Goal: Information Seeking & Learning: Learn about a topic

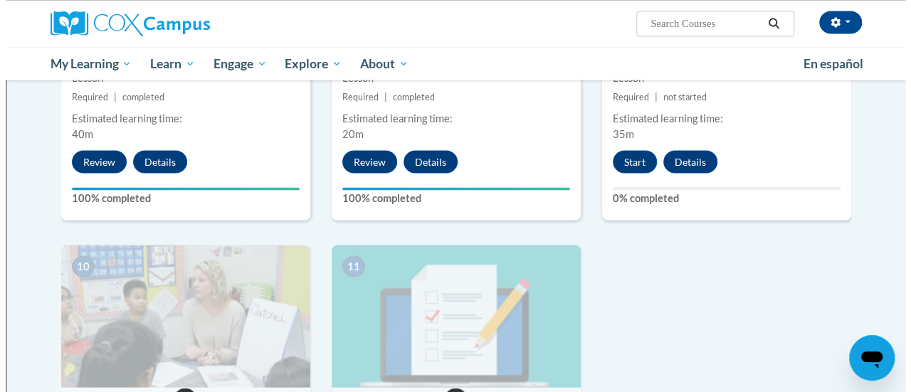
scroll to position [1307, 0]
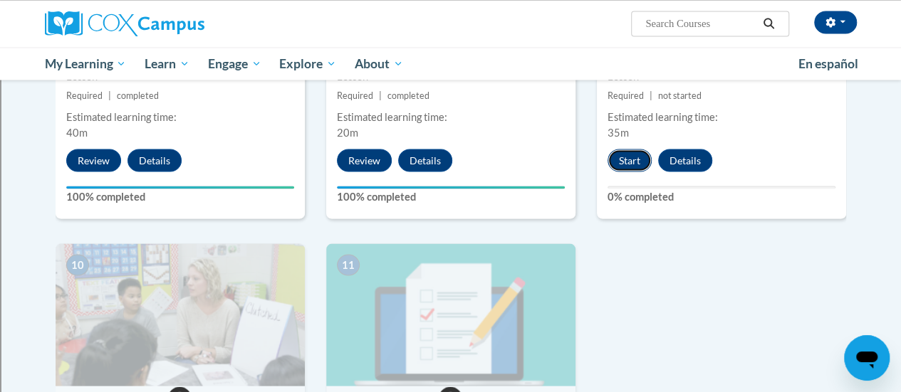
click at [627, 167] on button "Start" at bounding box center [629, 160] width 44 height 23
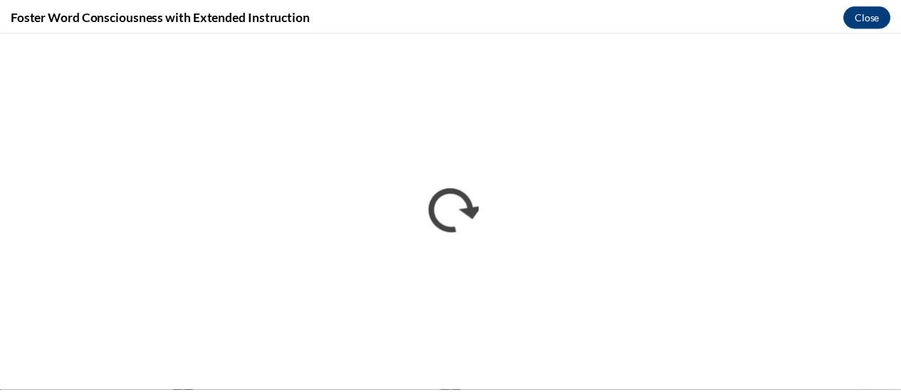
scroll to position [0, 0]
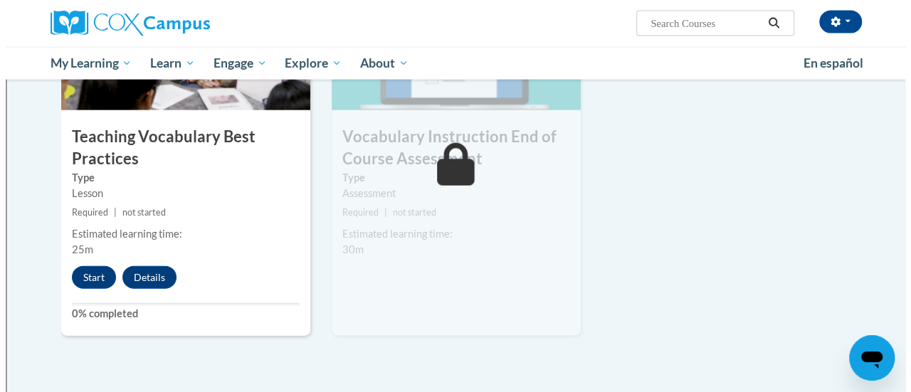
scroll to position [1584, 0]
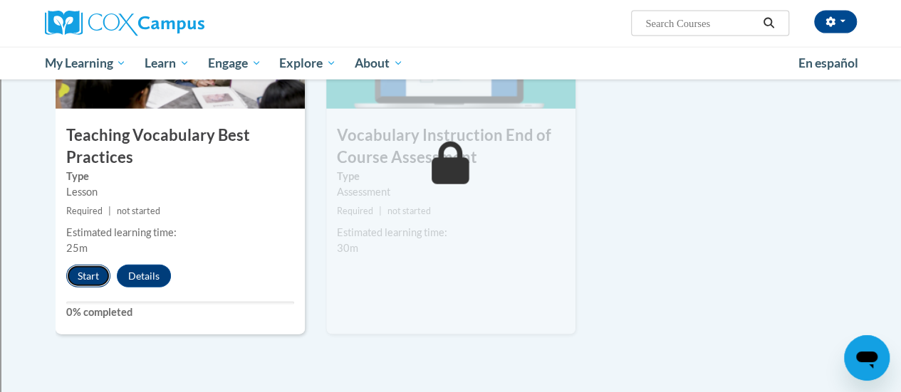
click at [93, 268] on button "Start" at bounding box center [88, 276] width 44 height 23
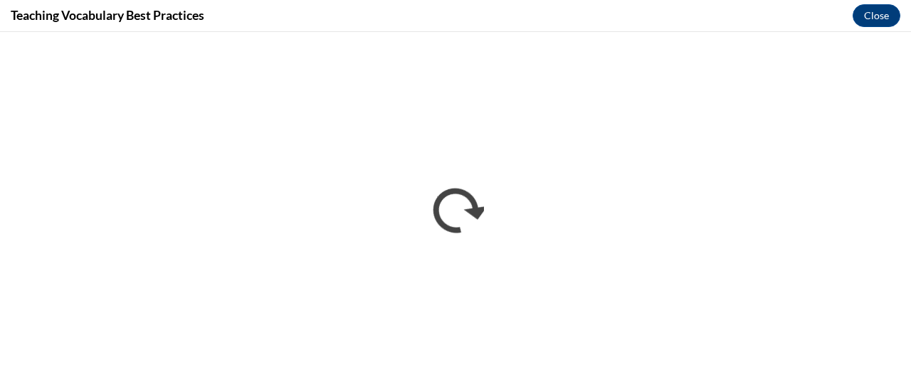
scroll to position [0, 0]
